Goal: Task Accomplishment & Management: Use online tool/utility

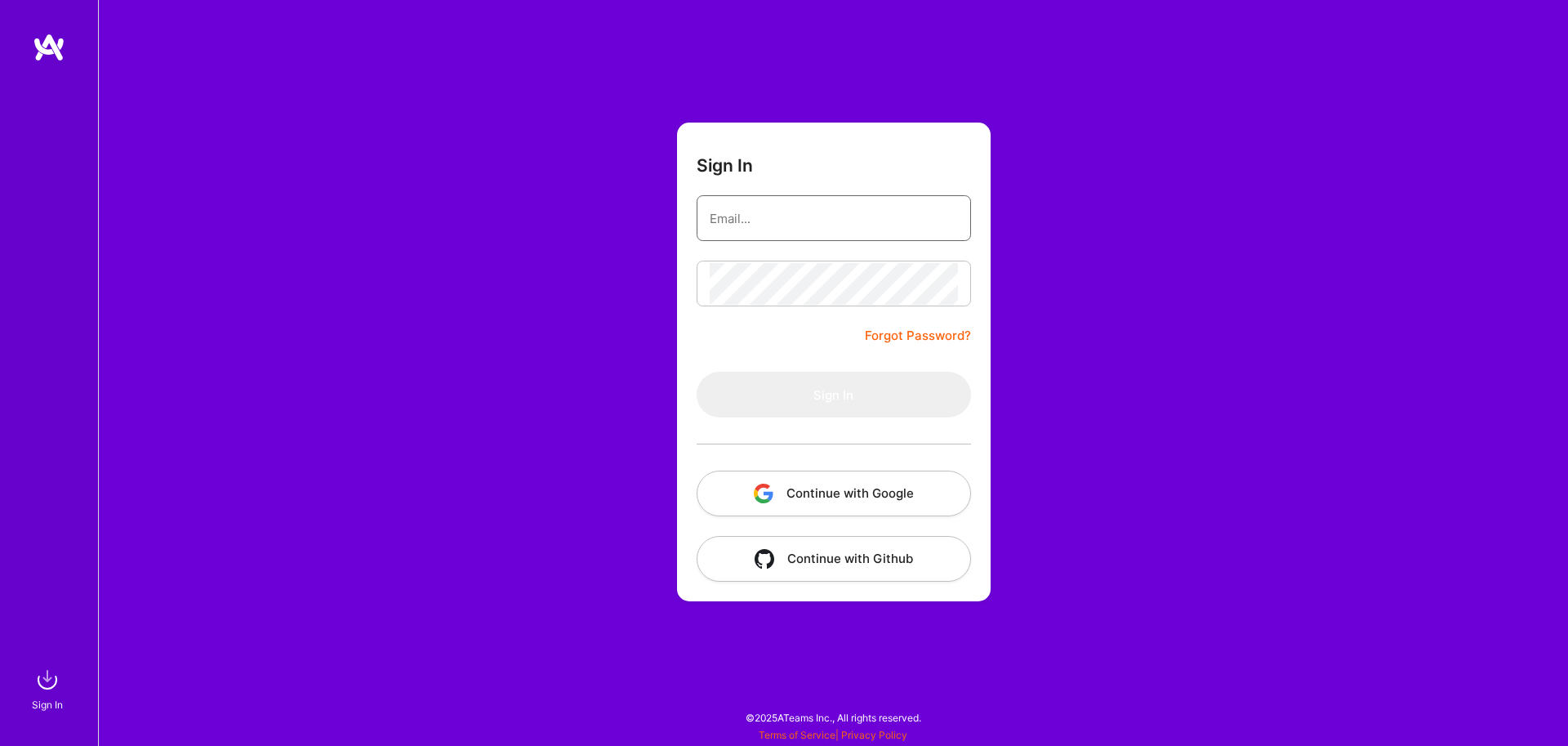
type input "[EMAIL_ADDRESS][DOMAIN_NAME]"
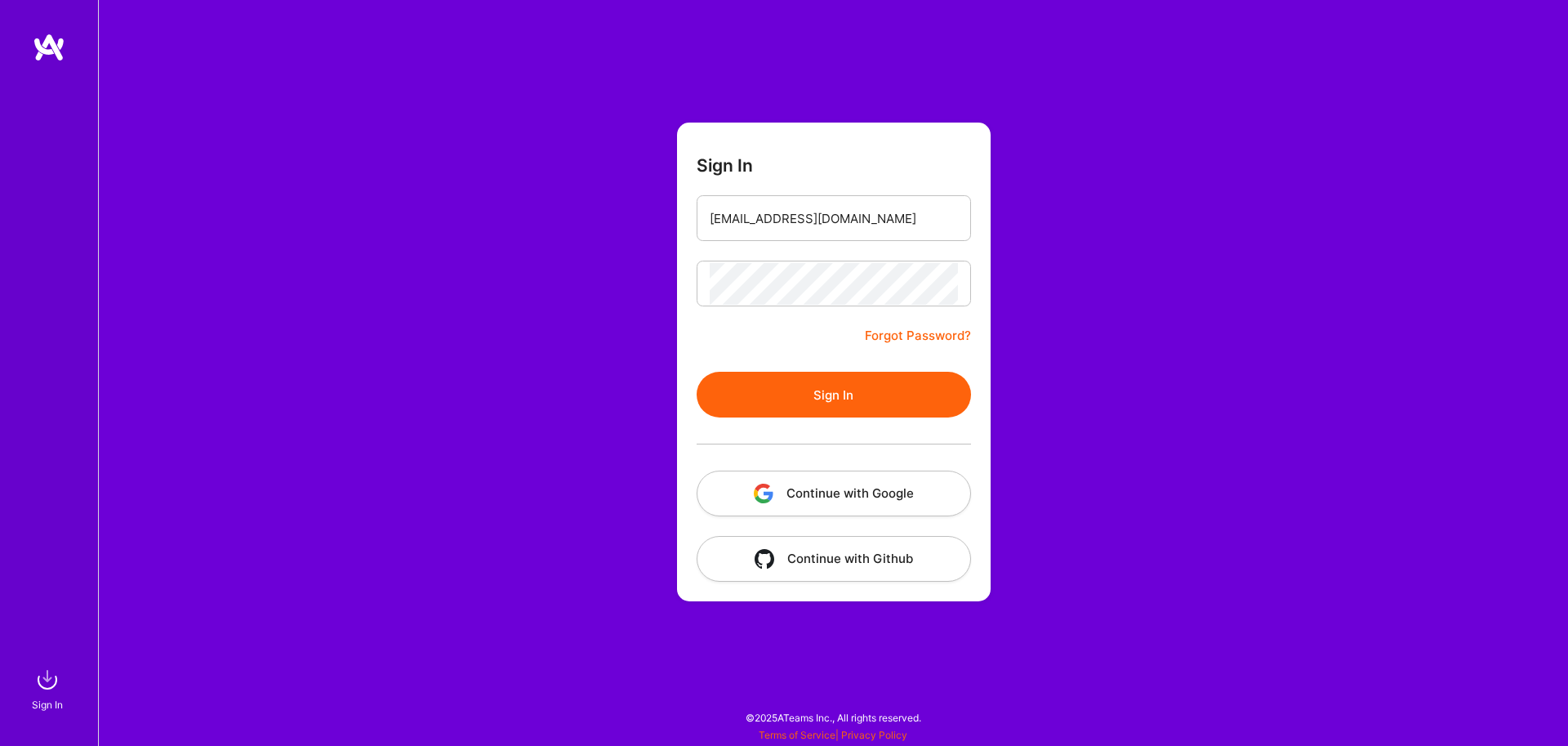
click at [801, 422] on div at bounding box center [834, 444] width 274 height 53
click at [804, 399] on button "Sign In" at bounding box center [834, 394] width 274 height 46
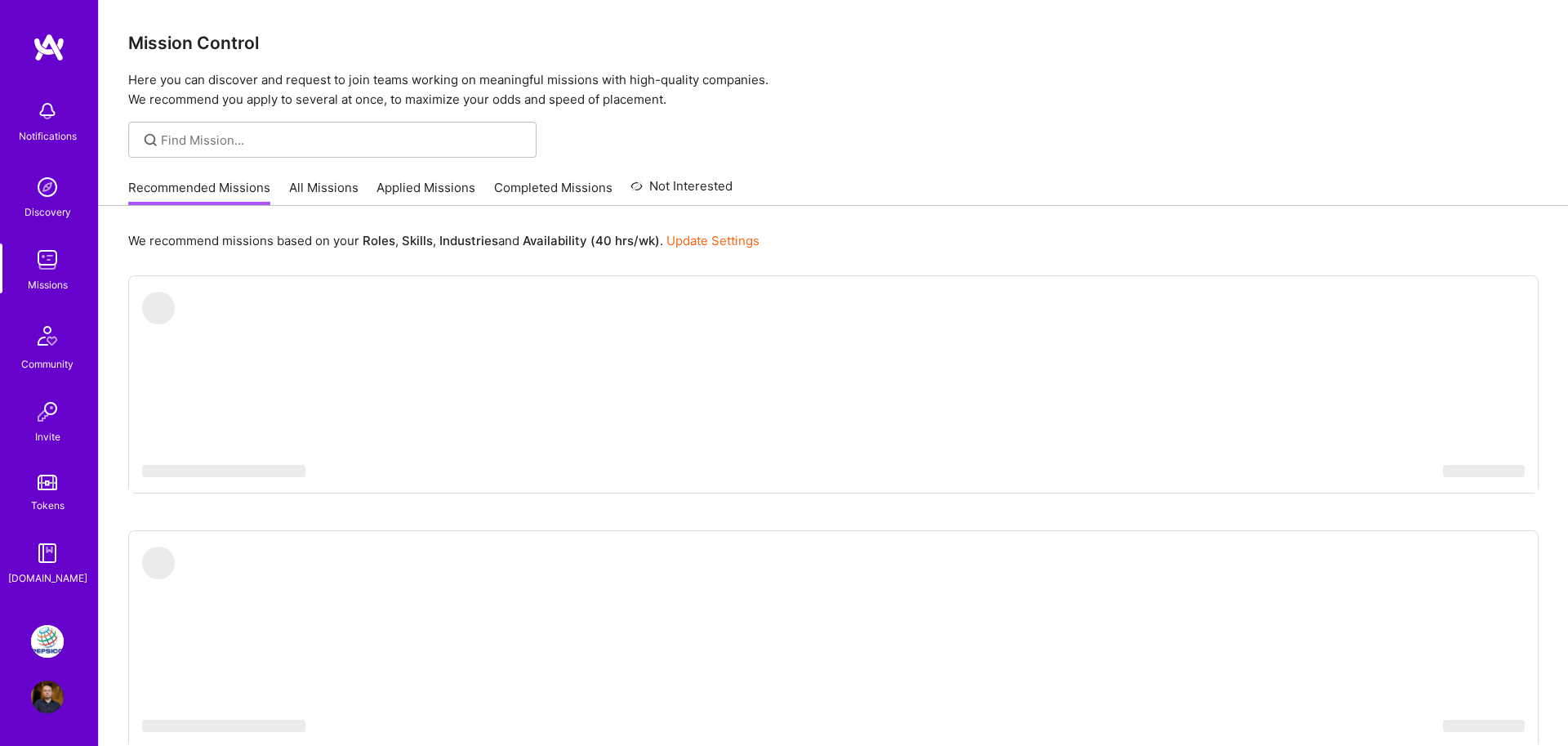
click at [57, 638] on img at bounding box center [47, 641] width 33 height 33
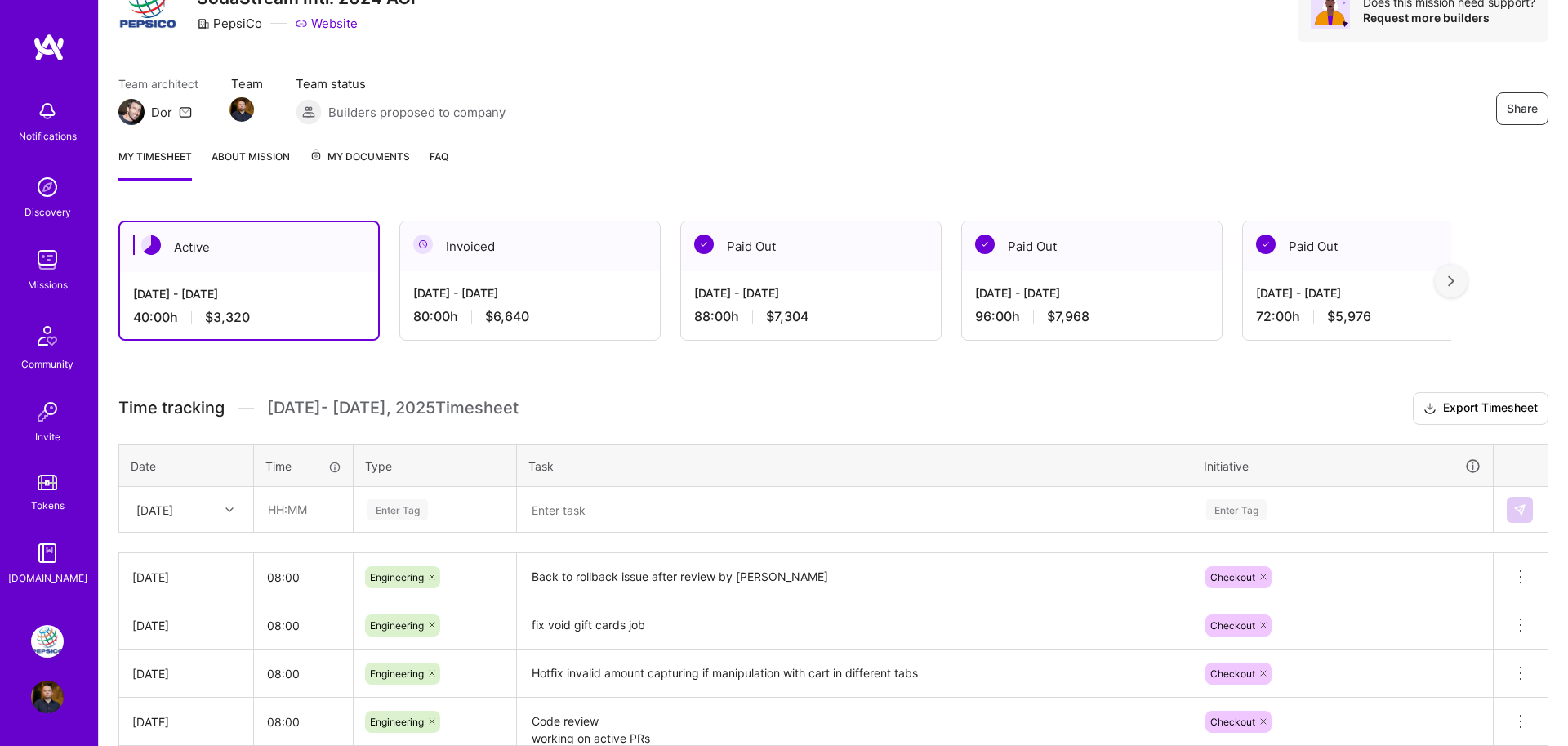
scroll to position [120, 0]
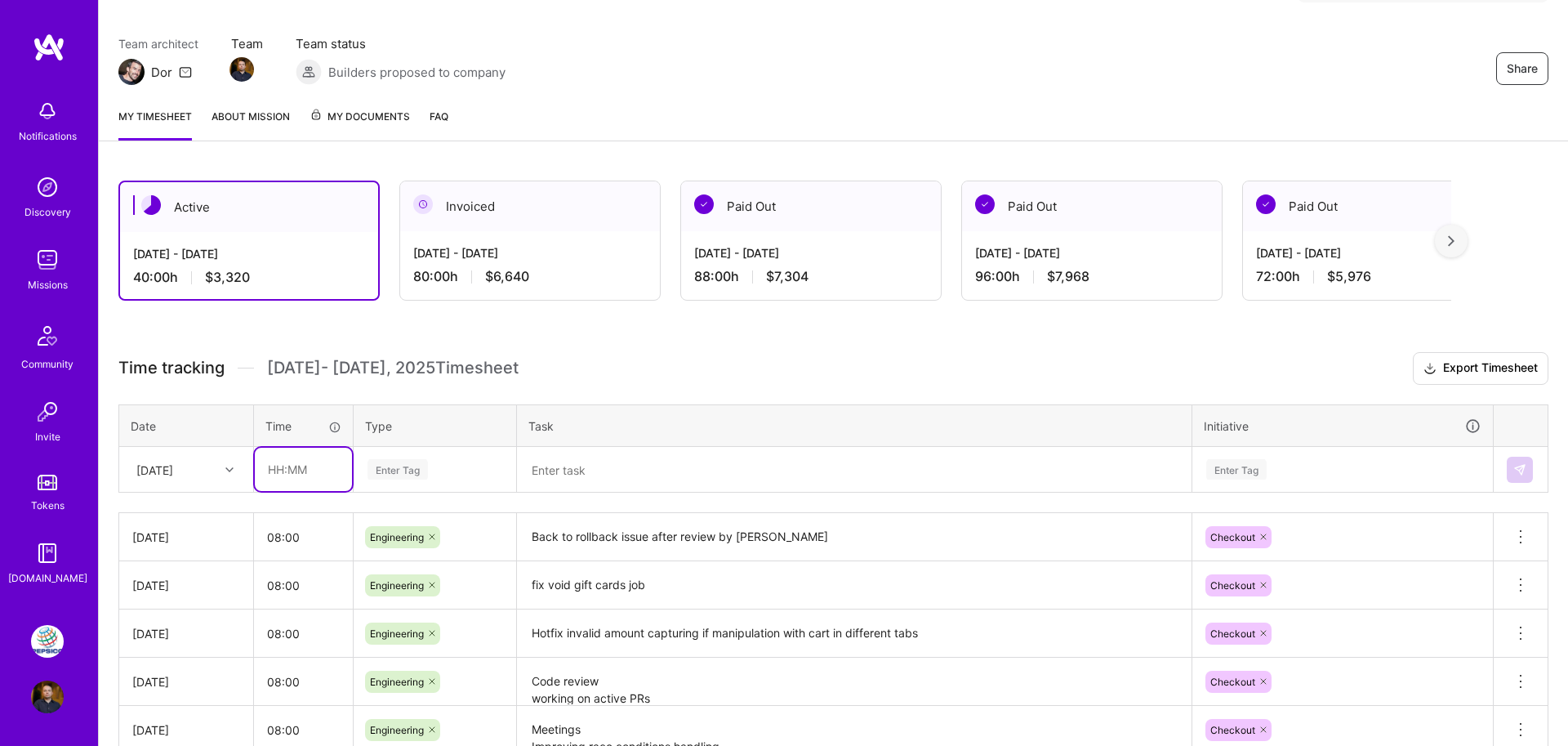
click at [285, 471] on input "text" at bounding box center [303, 470] width 97 height 43
type input "08:00"
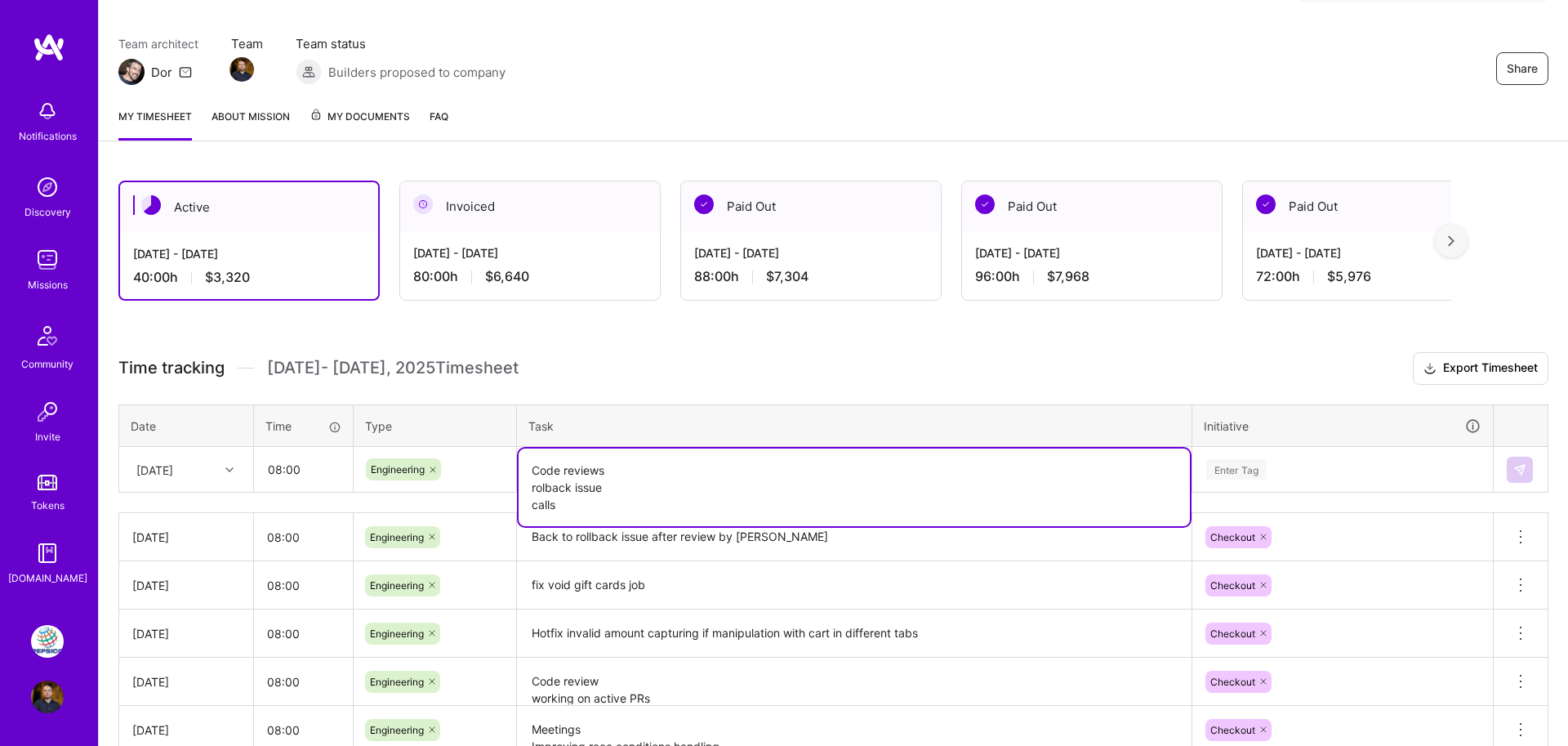
type textarea "Code reviews rolback issue calls"
click at [1216, 466] on div "Enter Tag" at bounding box center [1342, 469] width 299 height 42
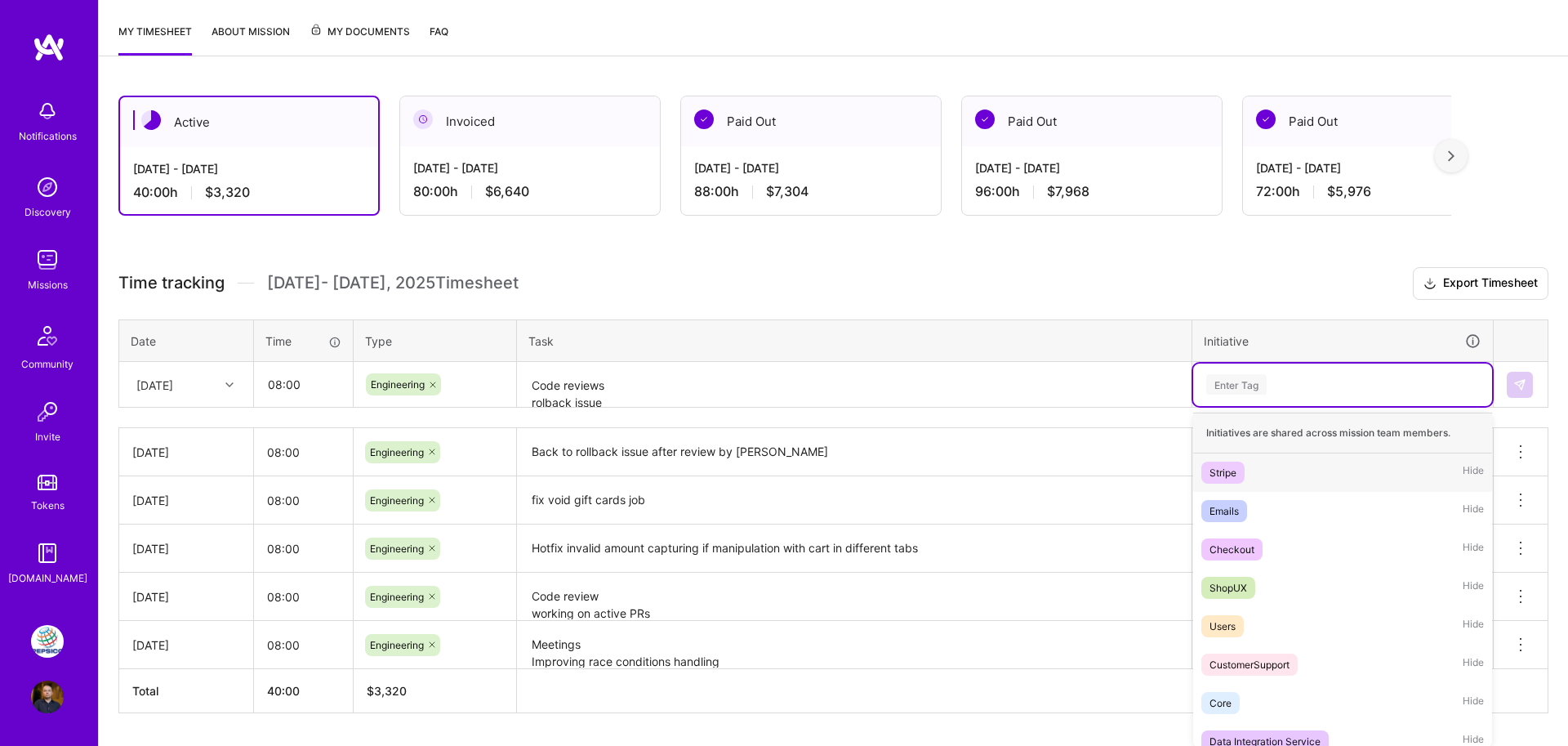
scroll to position [212, 0]
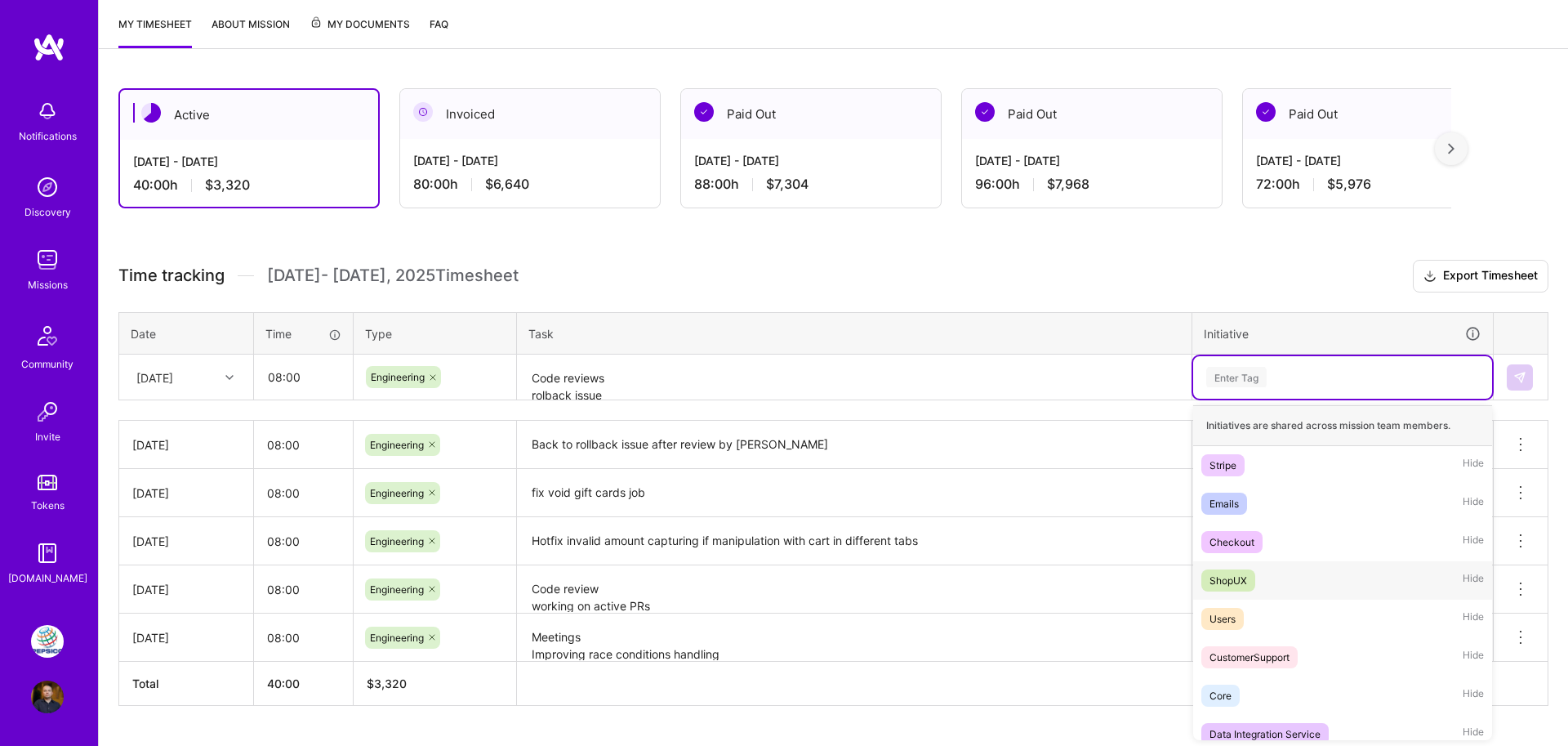
click at [1225, 561] on div "ShopUX Hide" at bounding box center [1342, 580] width 299 height 39
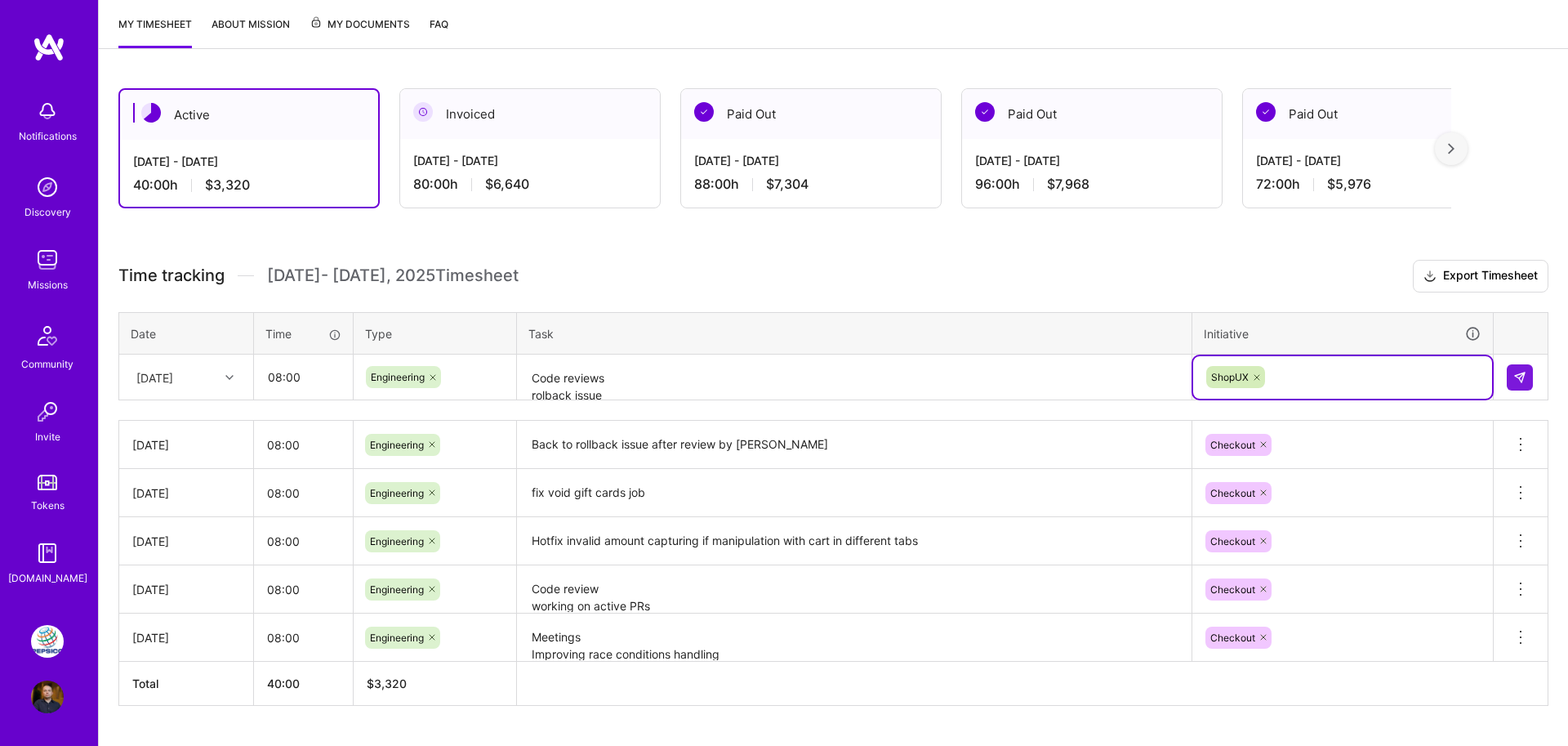
click at [1256, 377] on icon at bounding box center [1257, 377] width 9 height 9
click at [1256, 377] on div "Enter Tag" at bounding box center [1236, 376] width 60 height 25
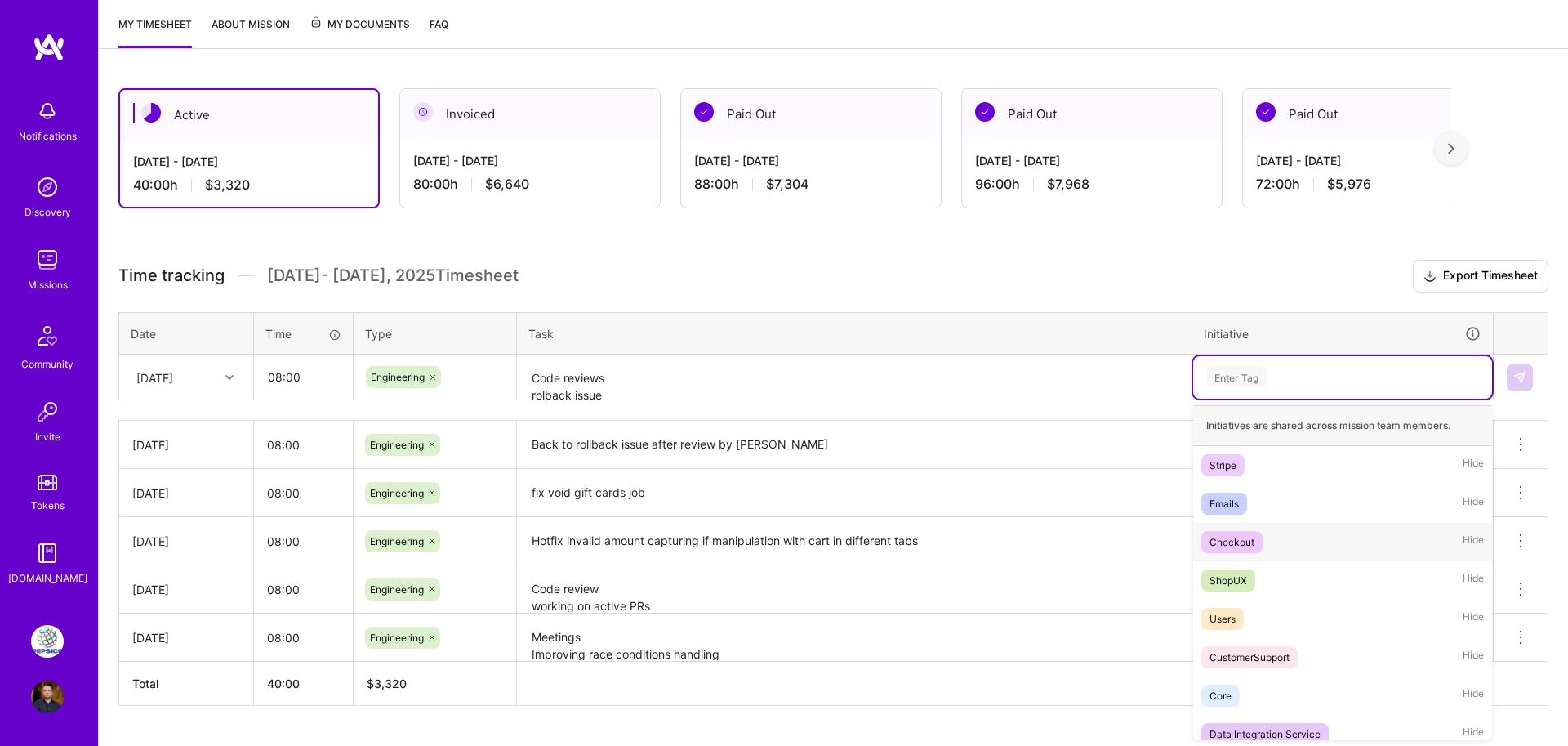
click at [1228, 548] on div "Checkout" at bounding box center [1232, 542] width 45 height 17
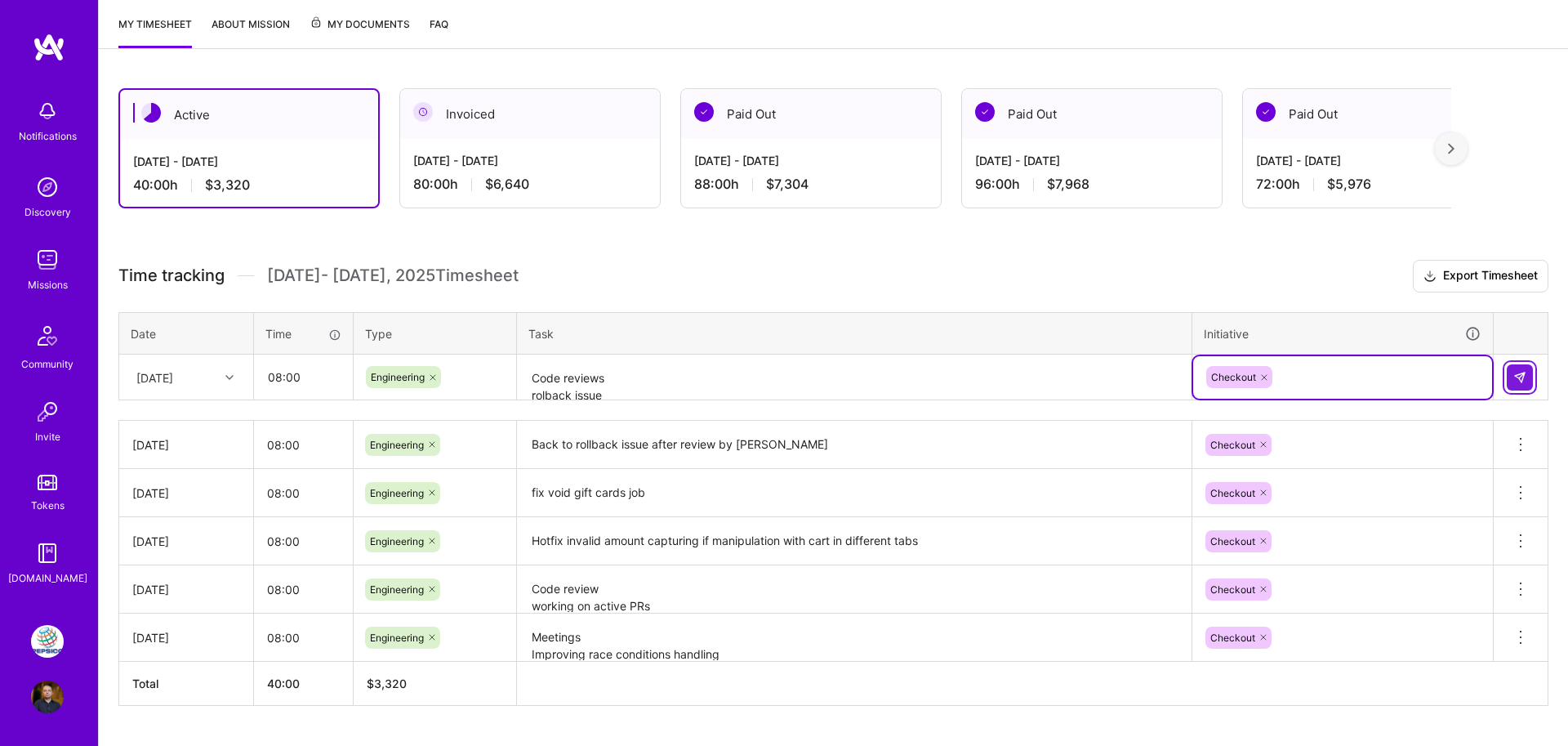
click at [1515, 381] on img at bounding box center [1520, 377] width 13 height 13
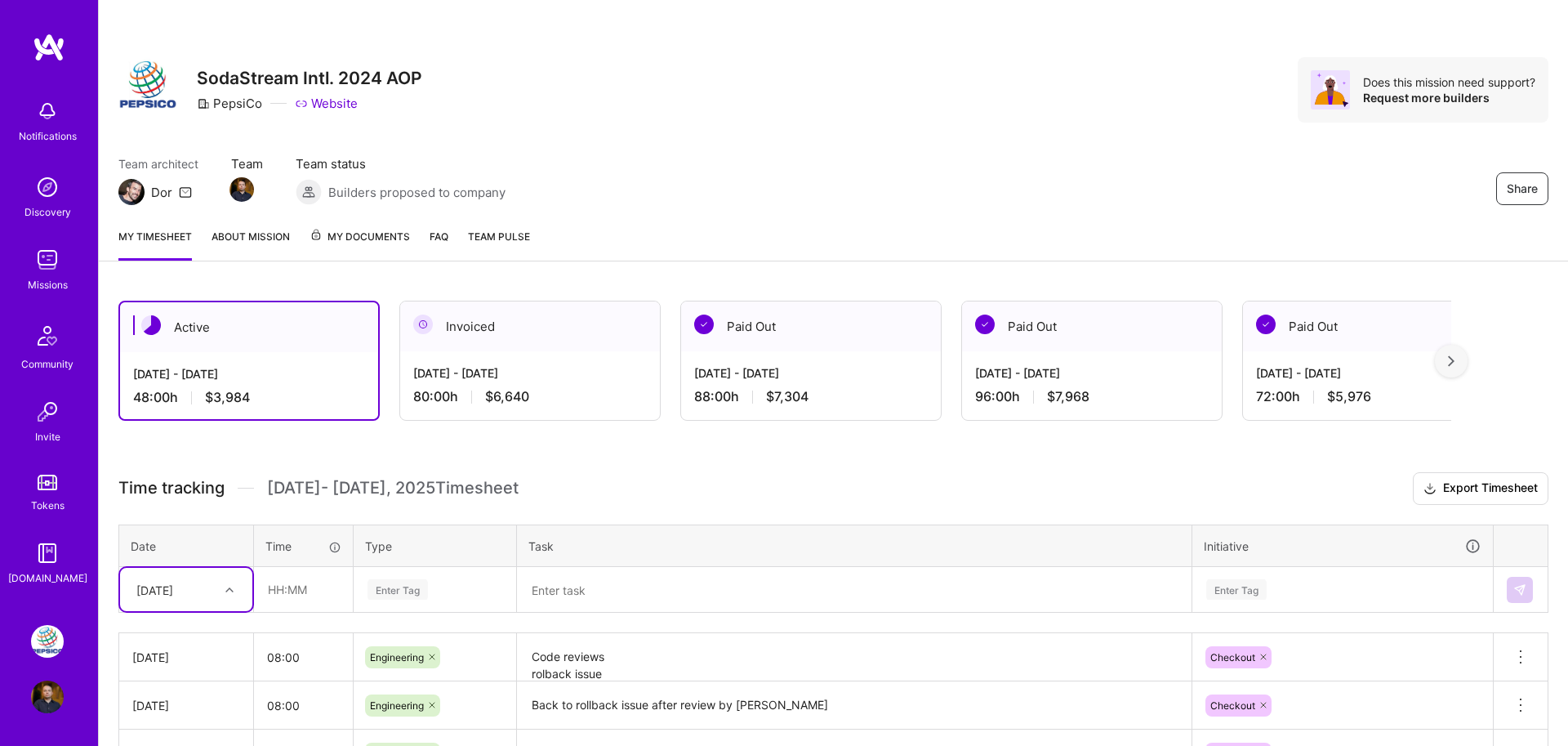
scroll to position [0, 0]
